Goal: Information Seeking & Learning: Find specific fact

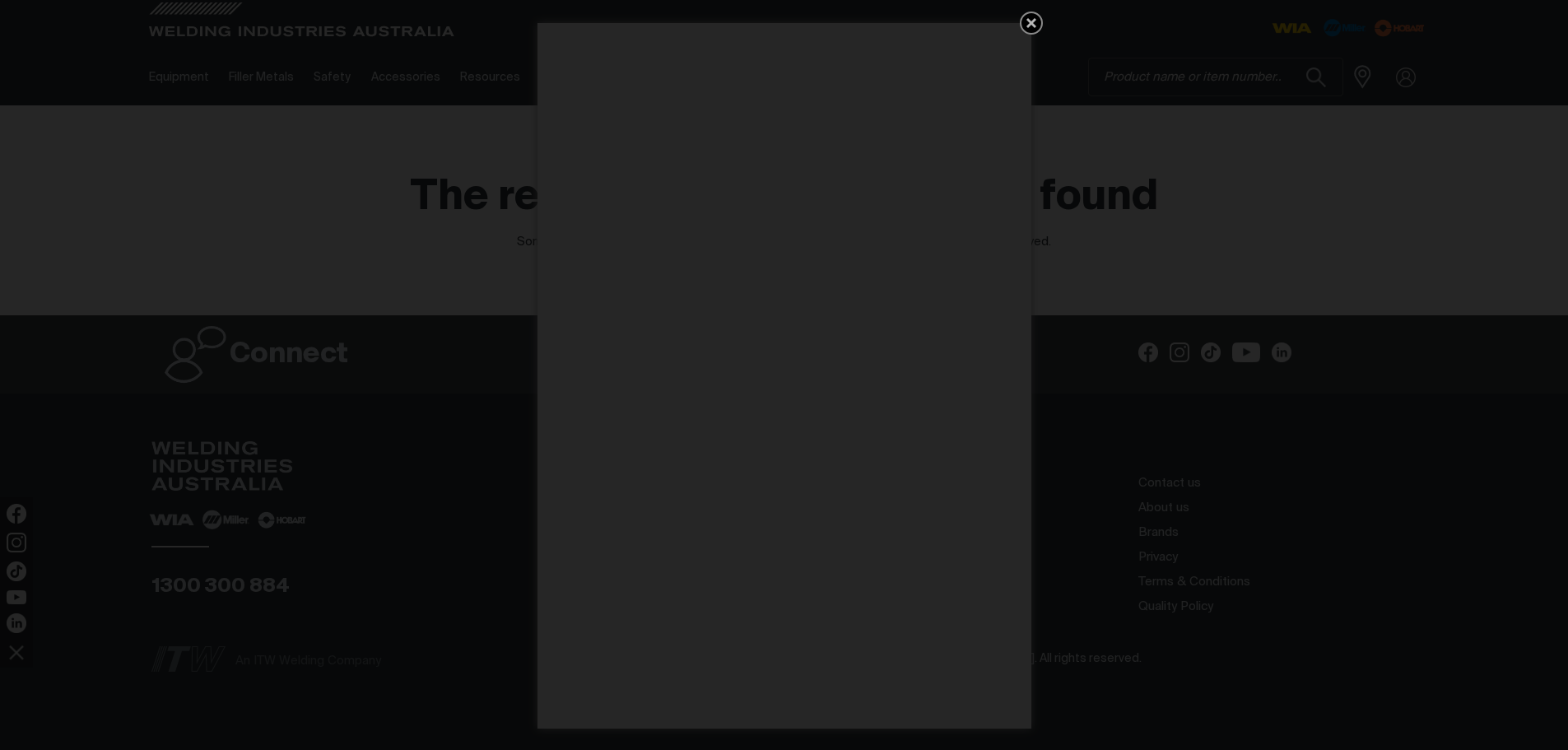
click at [1034, 18] on icon "Get 5 WIA Welding Guides Free!" at bounding box center [1031, 23] width 10 height 10
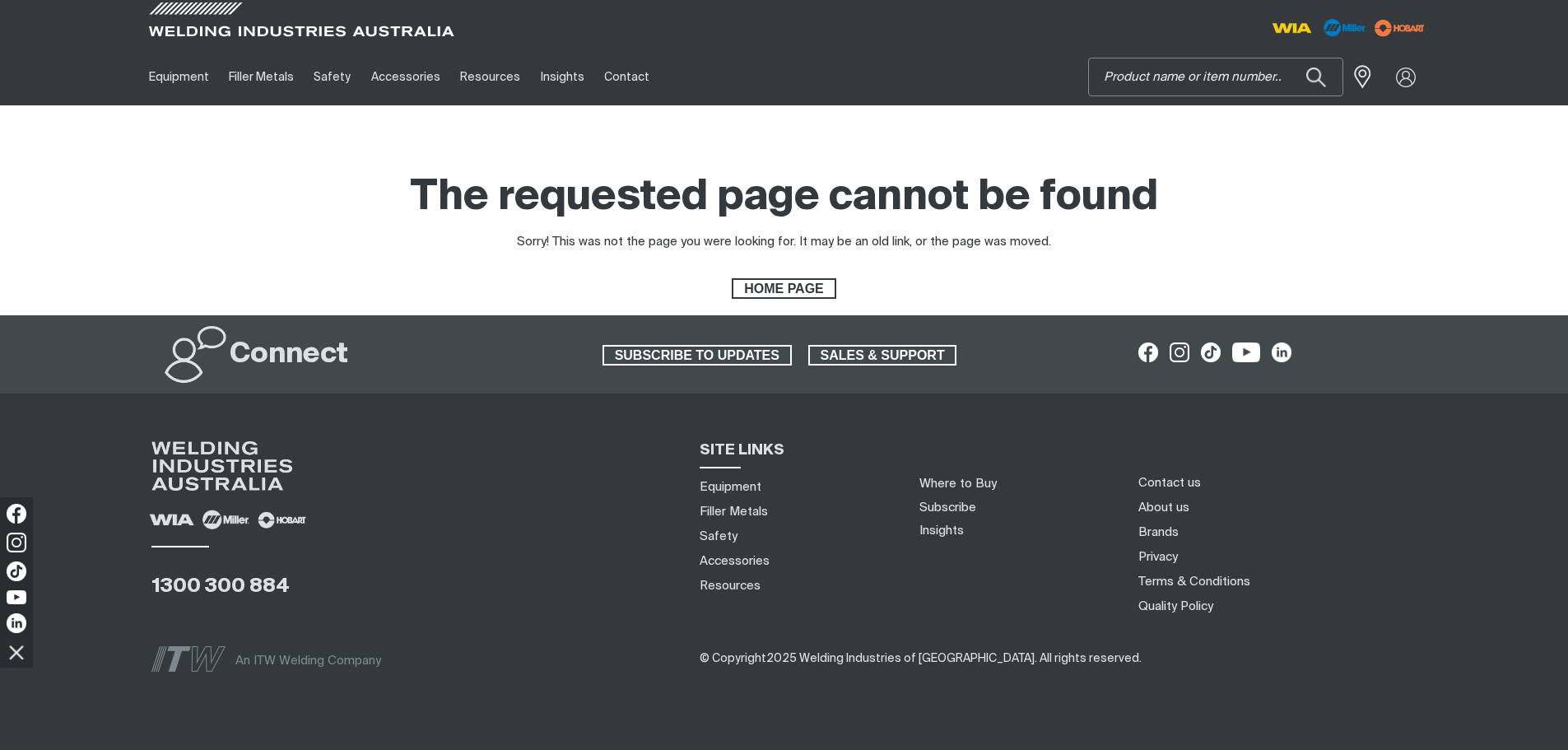
click at [1231, 82] on input "Search" at bounding box center [1215, 76] width 254 height 37
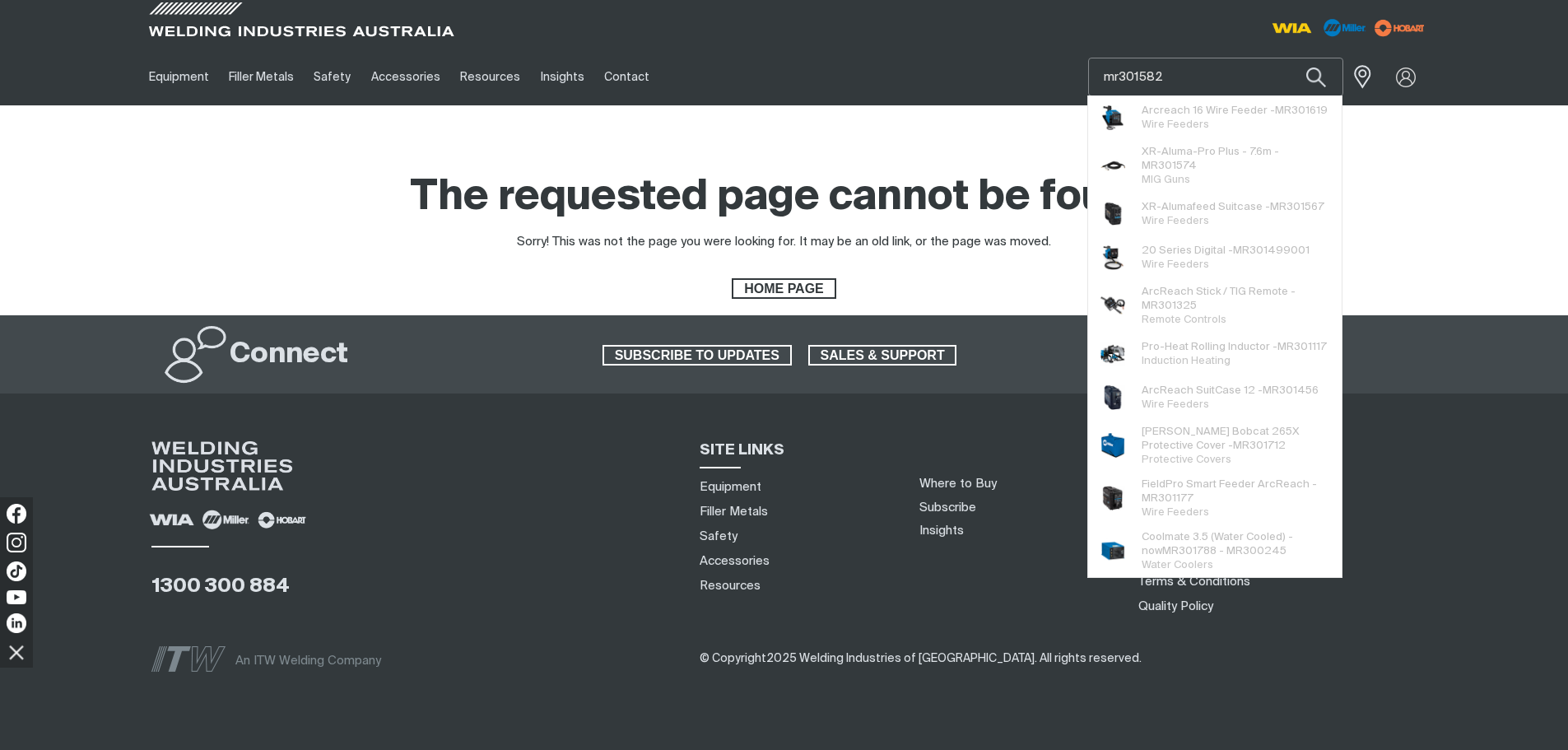
type input "mr301582"
click at [1288, 57] on button "Search products" at bounding box center [1316, 76] width 56 height 39
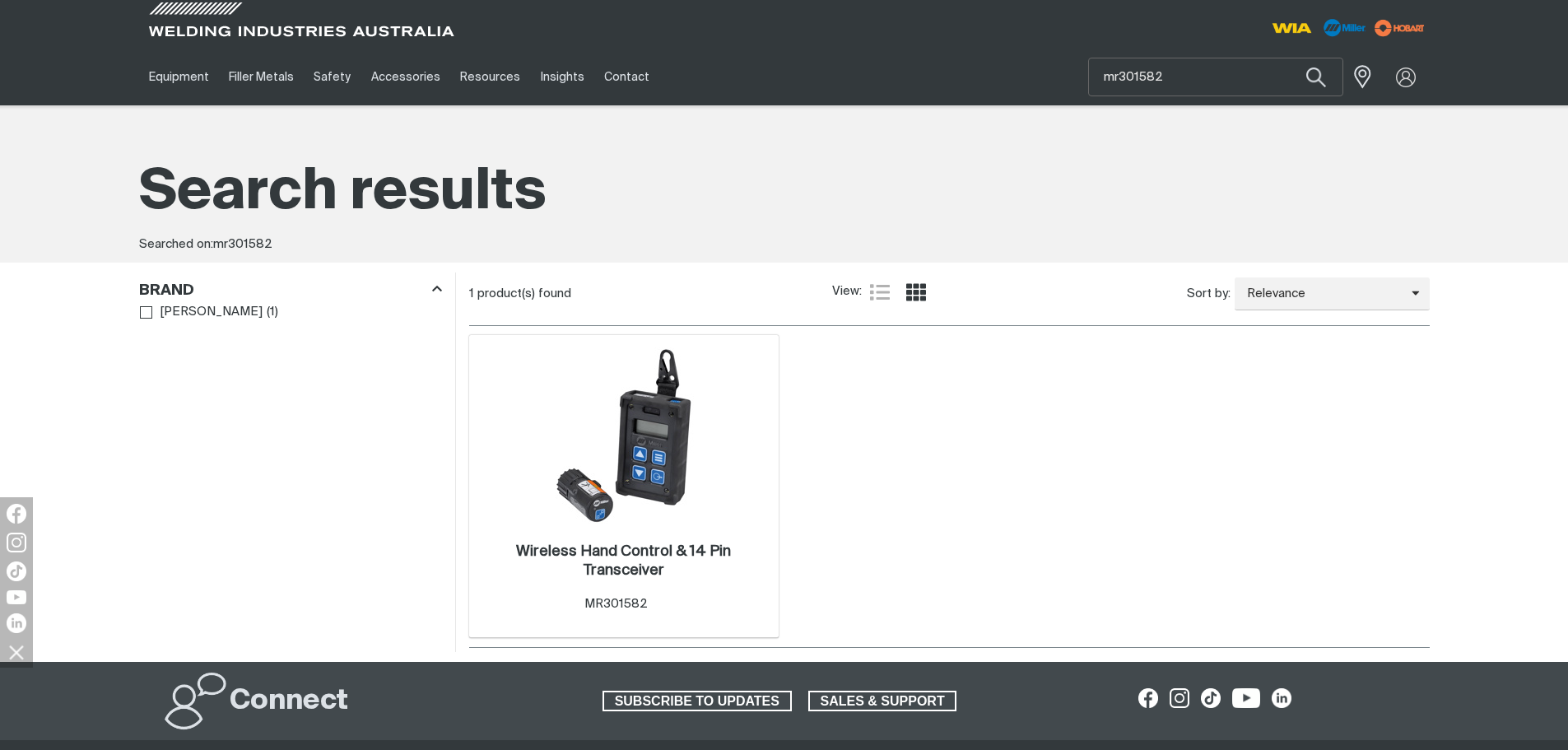
click at [634, 451] on img at bounding box center [623, 434] width 176 height 176
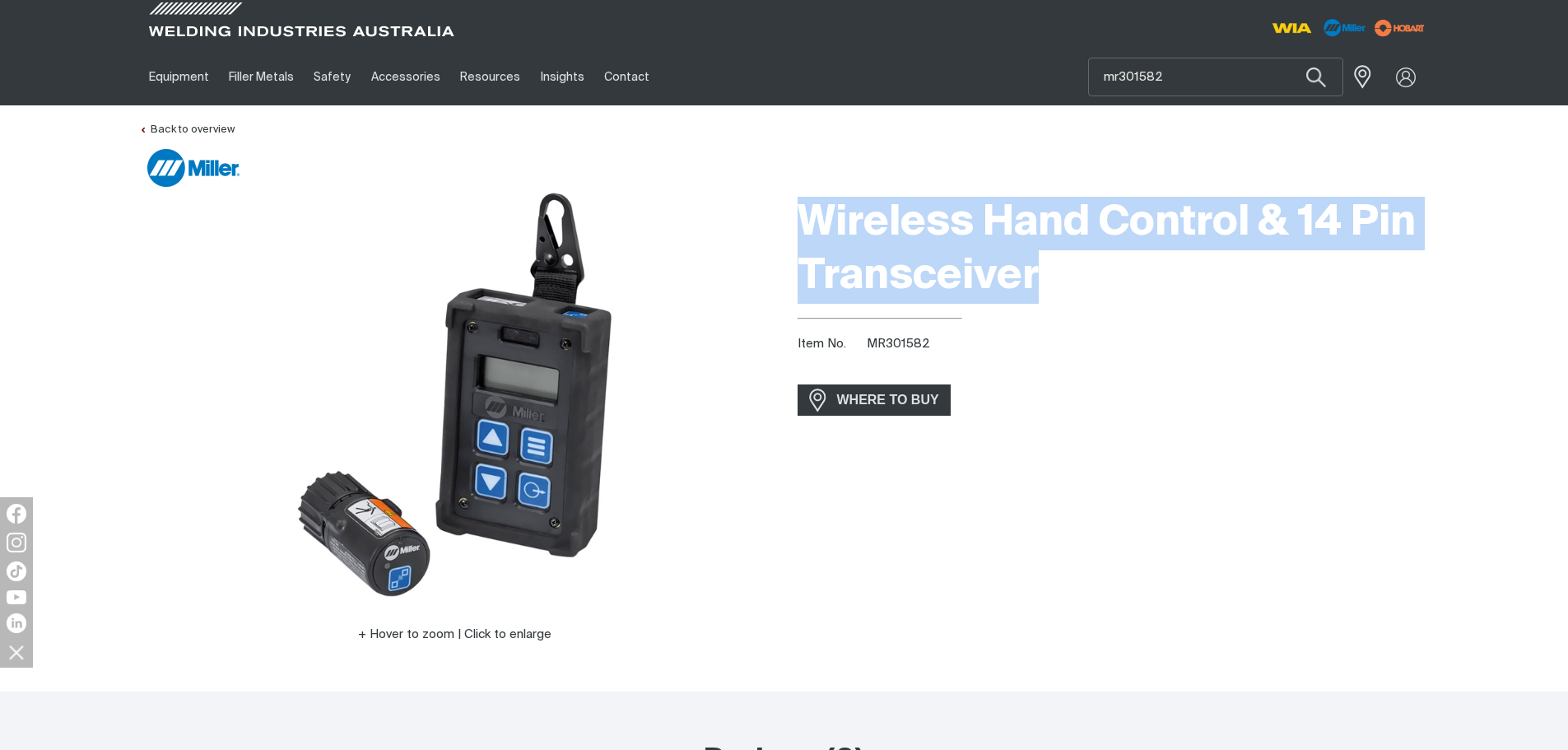
drag, startPoint x: 804, startPoint y: 227, endPoint x: 1099, endPoint y: 278, distance: 299.4
click at [1099, 278] on h1 "Wireless Hand Control & 14 Pin Transceiver" at bounding box center [1113, 250] width 632 height 107
copy h1 "Wireless Hand Control & 14 Pin Transceiver"
